Goal: Task Accomplishment & Management: Manage account settings

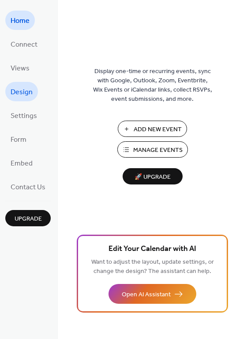
click at [37, 90] on link "Design" at bounding box center [21, 91] width 33 height 19
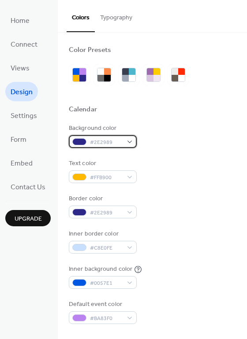
click at [120, 138] on span "#2E2989" at bounding box center [106, 142] width 33 height 9
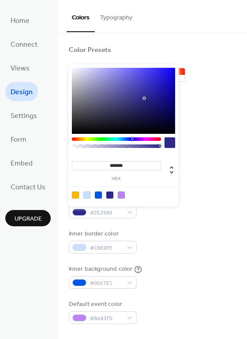
scroll to position [86, 0]
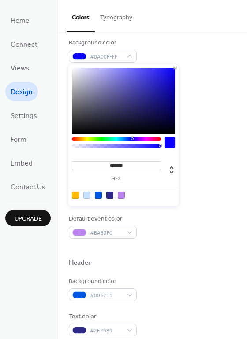
drag, startPoint x: 143, startPoint y: 96, endPoint x: 194, endPoint y: 57, distance: 63.8
click at [194, 57] on body "Home Connect Views Design Settings Form Embed Contact Us Upgrade Design Upgrade…" at bounding box center [123, 169] width 247 height 339
type input "*******"
drag, startPoint x: 175, startPoint y: 67, endPoint x: 181, endPoint y: 151, distance: 84.0
click at [181, 151] on body "Home Connect Views Design Settings Form Embed Contact Us Upgrade Design Upgrade…" at bounding box center [123, 169] width 247 height 339
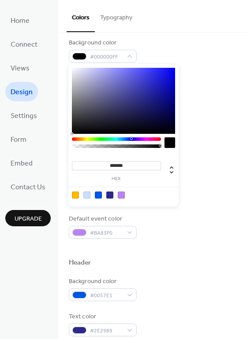
click at [110, 13] on button "Typography" at bounding box center [116, 15] width 43 height 31
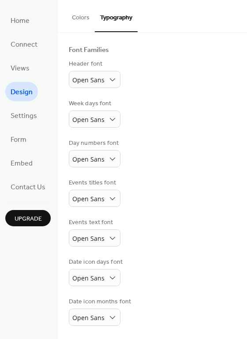
scroll to position [52, 0]
click at [82, 19] on button "Colors" at bounding box center [81, 15] width 28 height 31
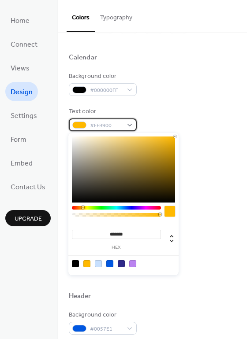
click at [115, 122] on span "#FFB900" at bounding box center [106, 125] width 33 height 9
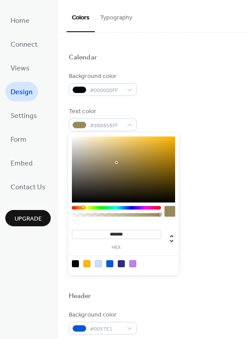
type input "*******"
drag, startPoint x: 116, startPoint y: 163, endPoint x: 61, endPoint y: 128, distance: 65.2
click at [61, 128] on body "Home Connect Views Design Settings Form Embed Contact Us Upgrade Design Upgrade…" at bounding box center [123, 169] width 247 height 339
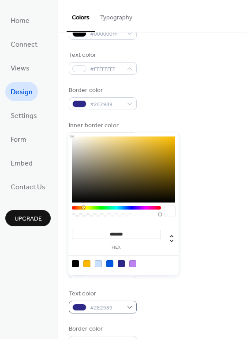
scroll to position [89, 0]
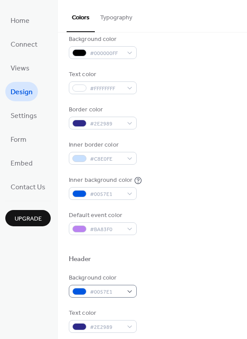
drag, startPoint x: 118, startPoint y: 298, endPoint x: 121, endPoint y: 293, distance: 6.1
click at [121, 293] on div "Background color #0057E1 Text color #2E2989 Border color #0057E1" at bounding box center [152, 321] width 167 height 95
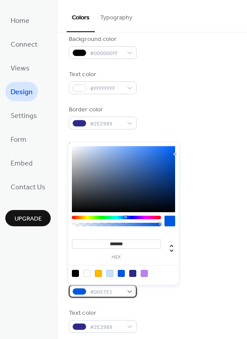
click at [121, 293] on span "#0057E1" at bounding box center [106, 292] width 33 height 9
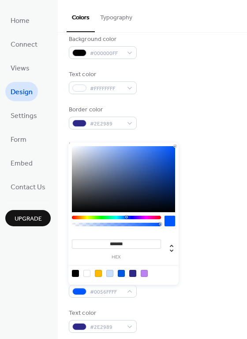
drag, startPoint x: 124, startPoint y: 209, endPoint x: 212, endPoint y: 134, distance: 115.7
click at [212, 134] on body "Home Connect Views Design Settings Form Embed Contact Us Upgrade Design Upgrade…" at bounding box center [123, 169] width 247 height 339
click at [160, 172] on div at bounding box center [123, 179] width 103 height 66
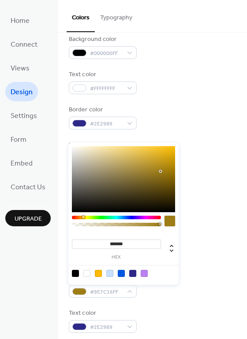
click at [83, 216] on div at bounding box center [116, 218] width 89 height 4
drag, startPoint x: 152, startPoint y: 180, endPoint x: 214, endPoint y: 129, distance: 80.8
click at [214, 129] on body "Home Connect Views Design Settings Form Embed Contact Us Upgrade Design Upgrade…" at bounding box center [123, 169] width 247 height 339
click at [97, 274] on div at bounding box center [98, 273] width 7 height 7
type input "*******"
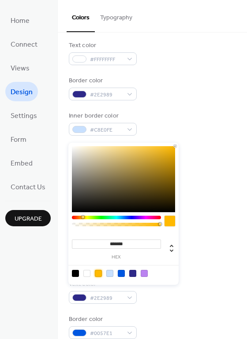
scroll to position [112, 0]
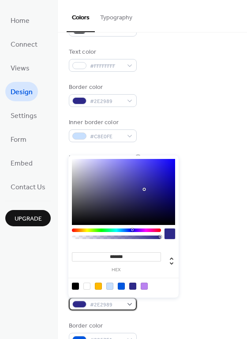
click at [111, 307] on span "#2E2989" at bounding box center [106, 305] width 33 height 9
click at [142, 191] on div at bounding box center [123, 192] width 103 height 66
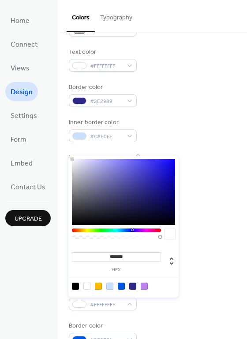
drag, startPoint x: 142, startPoint y: 191, endPoint x: 51, endPoint y: 142, distance: 103.0
click at [51, 142] on body "Home Connect Views Design Settings Form Embed Contact Us Upgrade Design Upgrade…" at bounding box center [123, 169] width 247 height 339
type input "*******"
drag, startPoint x: 78, startPoint y: 165, endPoint x: 236, endPoint y: 142, distance: 160.4
click at [236, 142] on body "Home Connect Views Design Settings Form Embed Contact Us Upgrade Design Upgrade…" at bounding box center [123, 169] width 247 height 339
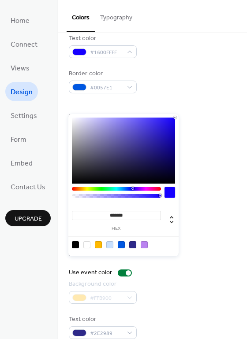
scroll to position [377, 0]
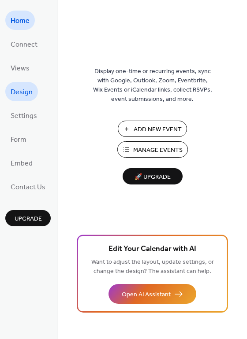
click at [26, 91] on span "Design" at bounding box center [22, 93] width 22 height 14
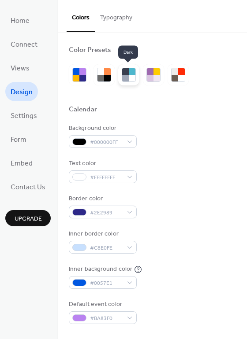
click at [126, 78] on div at bounding box center [125, 78] width 7 height 7
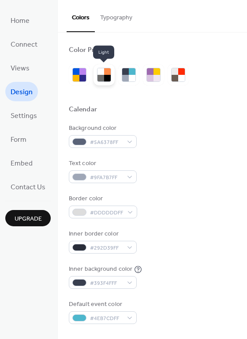
click at [104, 69] on div at bounding box center [107, 71] width 7 height 7
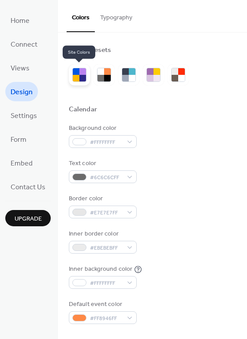
click at [76, 70] on div at bounding box center [76, 71] width 7 height 7
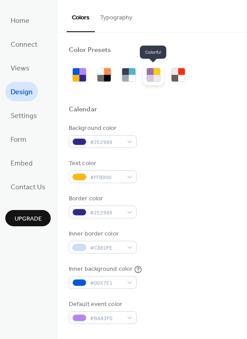
click at [143, 74] on div at bounding box center [153, 74] width 21 height 21
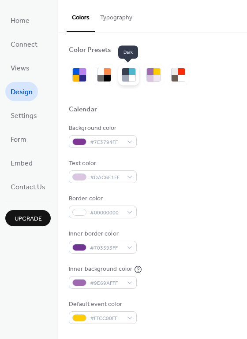
click at [127, 75] on div at bounding box center [125, 71] width 7 height 7
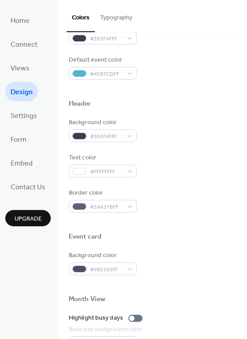
scroll to position [377, 0]
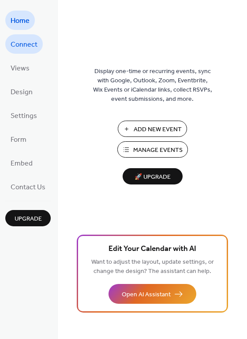
click at [21, 45] on span "Connect" at bounding box center [24, 45] width 27 height 14
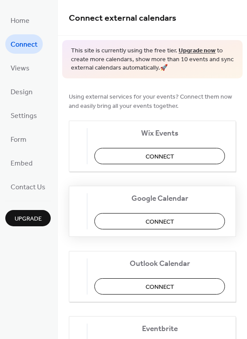
click at [177, 215] on button "Connect" at bounding box center [159, 221] width 131 height 16
click at [29, 113] on span "Settings" at bounding box center [24, 116] width 26 height 14
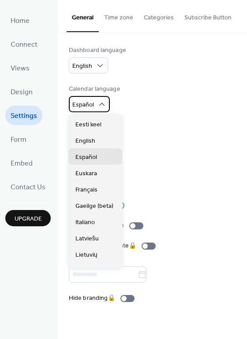
scroll to position [64, 0]
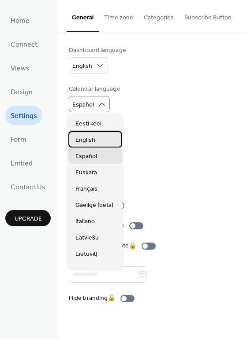
click at [94, 142] on span "English" at bounding box center [85, 140] width 20 height 9
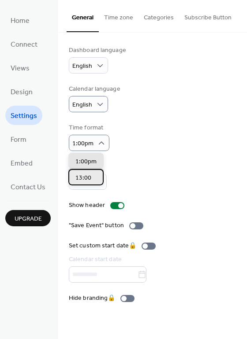
click at [88, 174] on span "13:00" at bounding box center [83, 178] width 16 height 9
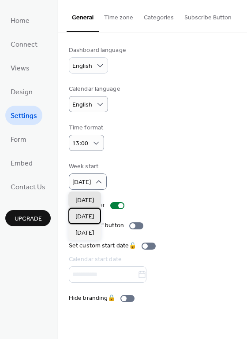
click at [87, 212] on div "Monday" at bounding box center [84, 216] width 33 height 16
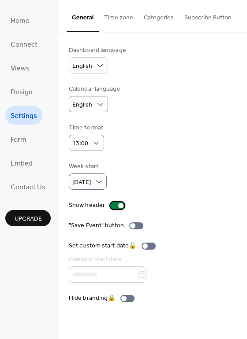
click at [118, 204] on div at bounding box center [120, 205] width 5 height 5
click at [118, 204] on div at bounding box center [117, 205] width 14 height 7
click at [134, 223] on div at bounding box center [136, 226] width 14 height 7
click at [115, 19] on button "Time zone" at bounding box center [119, 15] width 40 height 31
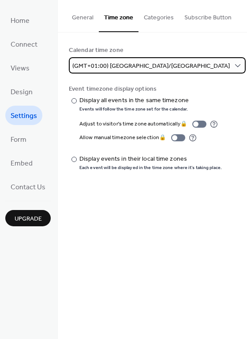
click at [142, 59] on div "(GMT+01:00) Europe/Berlin" at bounding box center [157, 65] width 177 height 16
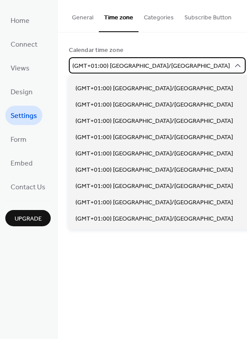
scroll to position [1920, 0]
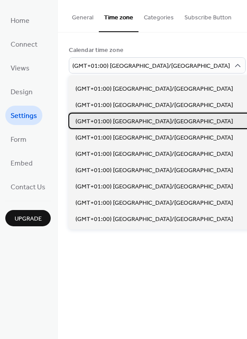
click at [142, 119] on span "(GMT+01:00) Europe/Madrid" at bounding box center [153, 121] width 157 height 9
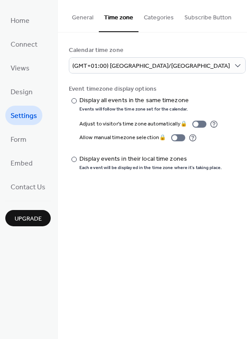
click at [159, 14] on button "Categories" at bounding box center [158, 15] width 41 height 31
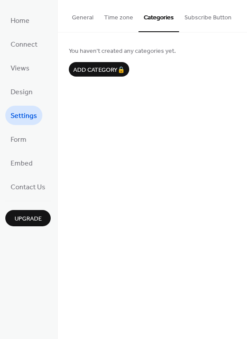
click at [192, 19] on button "Subscribe Button" at bounding box center [208, 15] width 58 height 31
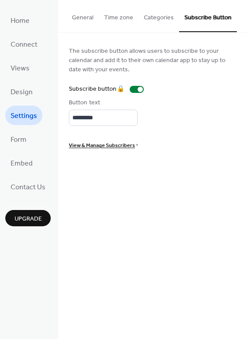
click at [160, 14] on button "Categories" at bounding box center [158, 15] width 41 height 31
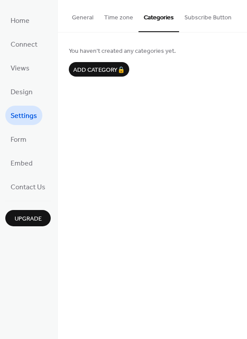
click at [201, 12] on button "Subscribe Button" at bounding box center [208, 15] width 58 height 31
